Goal: Information Seeking & Learning: Find specific fact

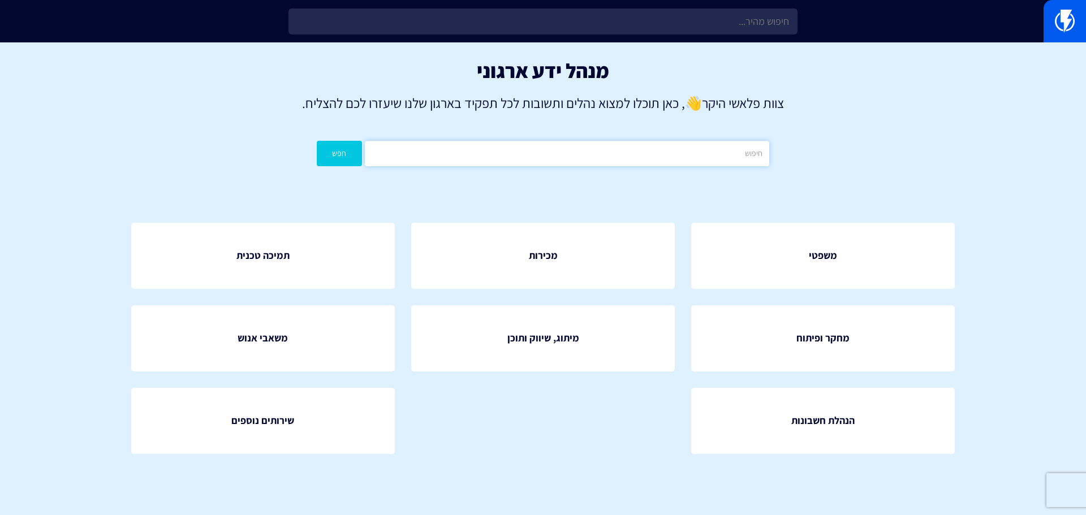
click at [666, 158] on input "text" at bounding box center [567, 153] width 404 height 25
paste input "Undefined error-success"
type input "Undefined error-success"
click at [325, 161] on button "חפש" at bounding box center [339, 153] width 45 height 25
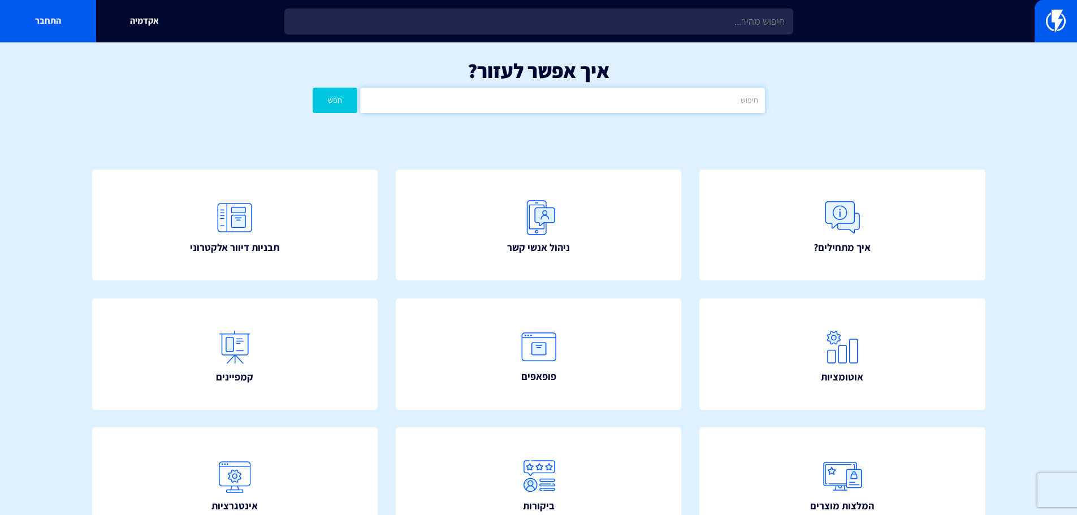
drag, startPoint x: 594, startPoint y: 102, endPoint x: 577, endPoint y: 105, distance: 17.8
click at [594, 102] on input "text" at bounding box center [562, 100] width 404 height 25
paste input "Undefined error-success"
type input "Undefined error-success"
click at [343, 101] on button "חפש" at bounding box center [335, 100] width 45 height 25
